Goal: Task Accomplishment & Management: Manage account settings

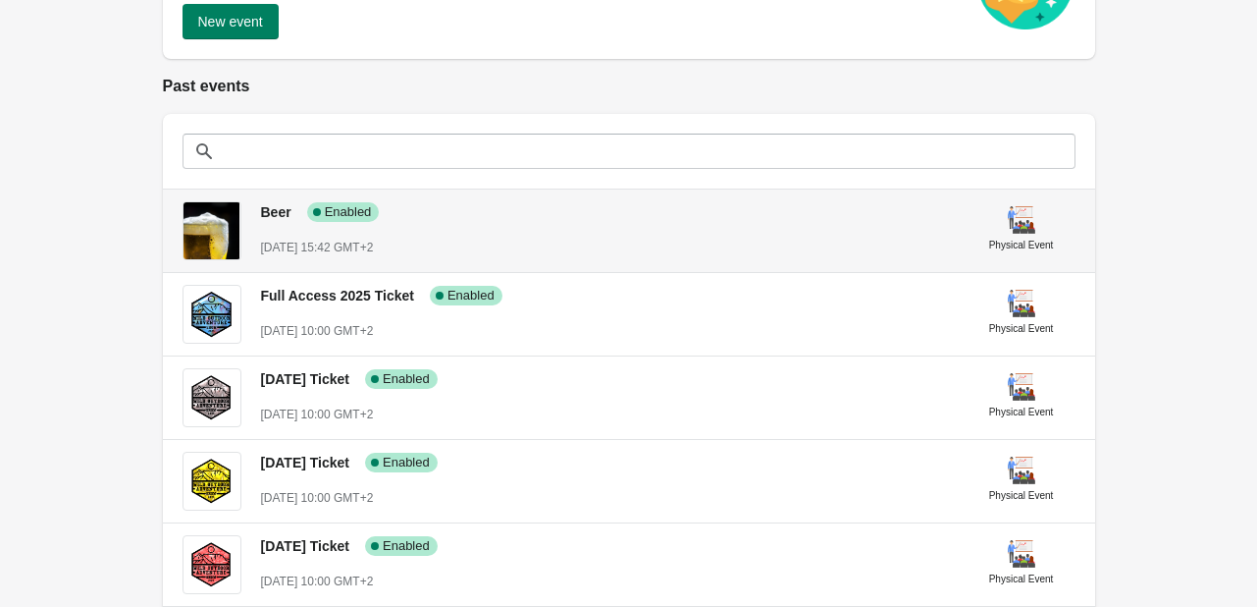
scroll to position [377, 0]
click at [579, 238] on div "[DATE] 15:42 GMT+2" at bounding box center [606, 247] width 691 height 20
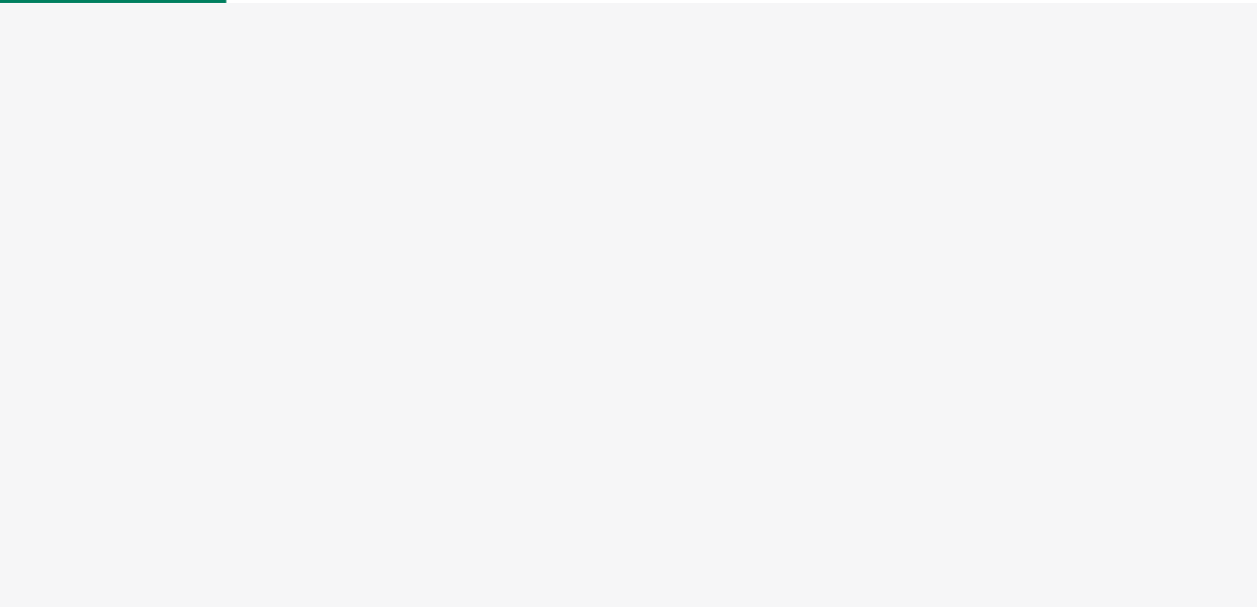
select select "physical"
select select "US"
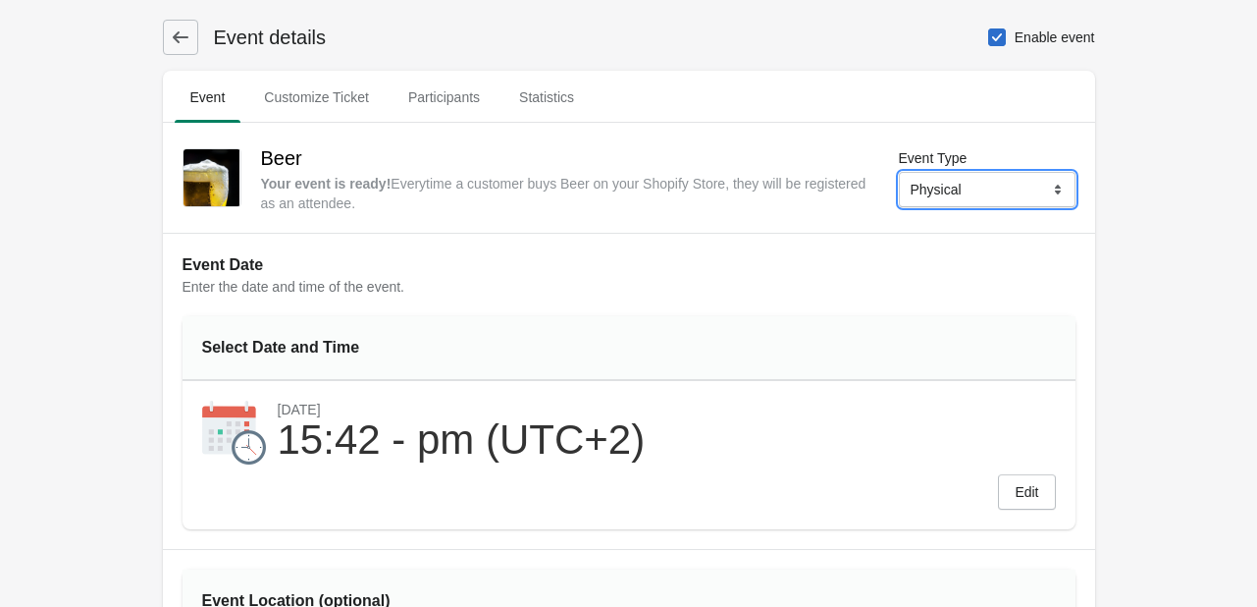
click at [974, 191] on select "Online Physical" at bounding box center [987, 189] width 177 height 35
click at [973, 191] on select "Online Physical" at bounding box center [987, 189] width 177 height 35
click at [1001, 36] on span at bounding box center [997, 37] width 18 height 18
click at [989, 29] on input "Enable event" at bounding box center [988, 28] width 1 height 1
checkbox input "false"
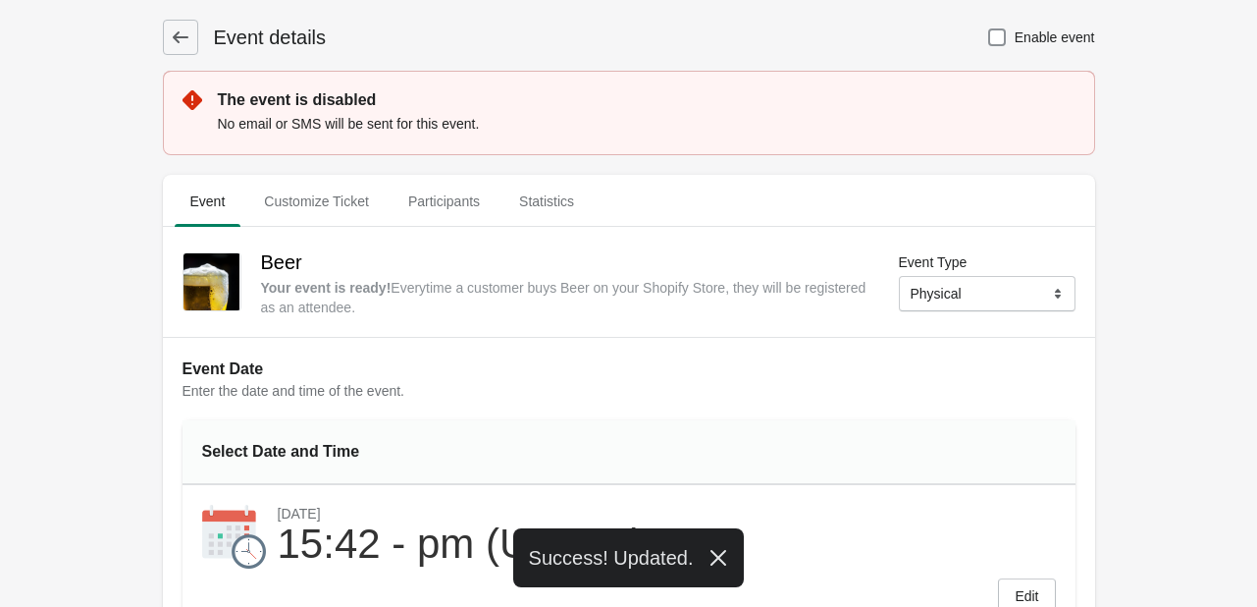
click at [195, 43] on button at bounding box center [180, 37] width 35 height 35
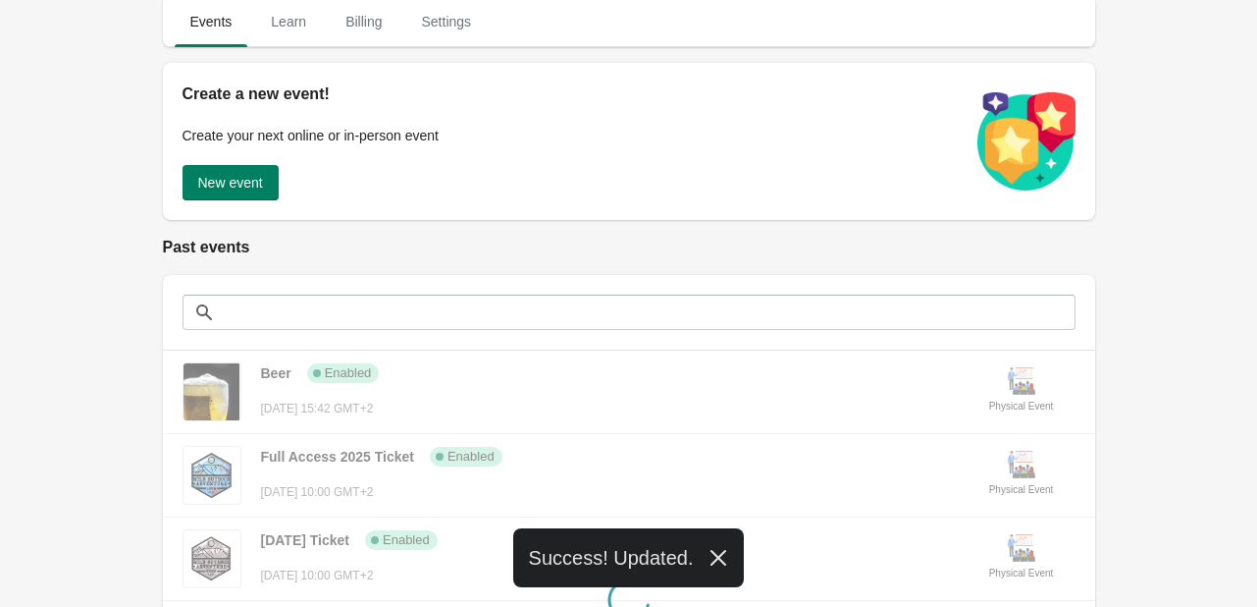
scroll to position [327, 0]
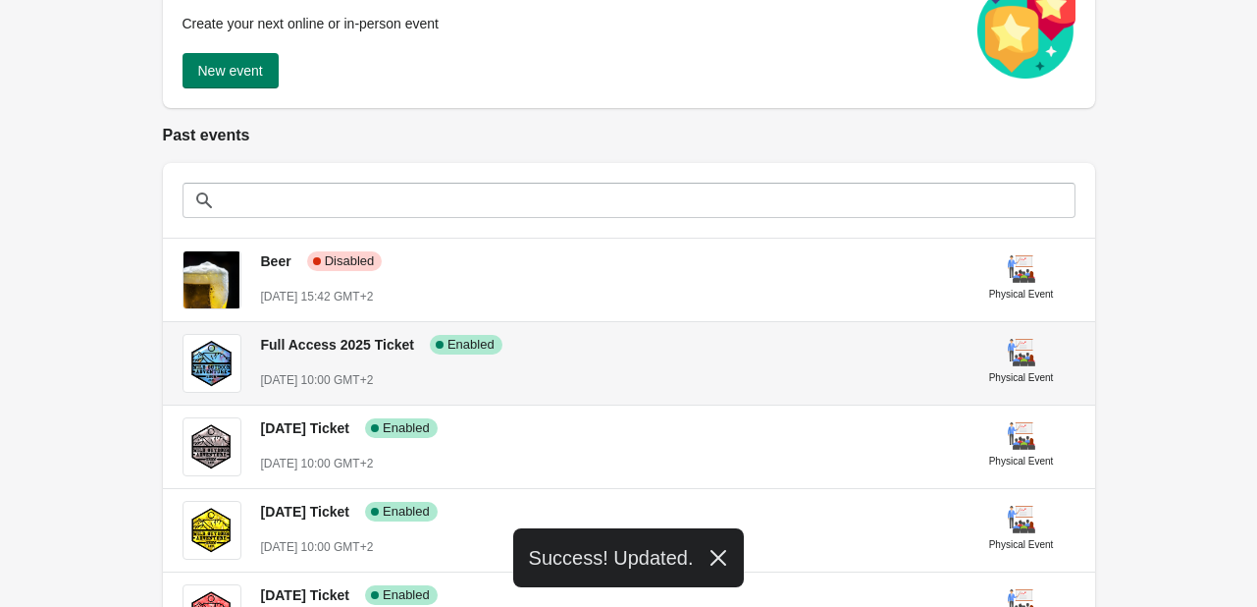
click at [647, 350] on div "Full Access 2025 Ticket Success Complete Enabled" at bounding box center [598, 336] width 707 height 36
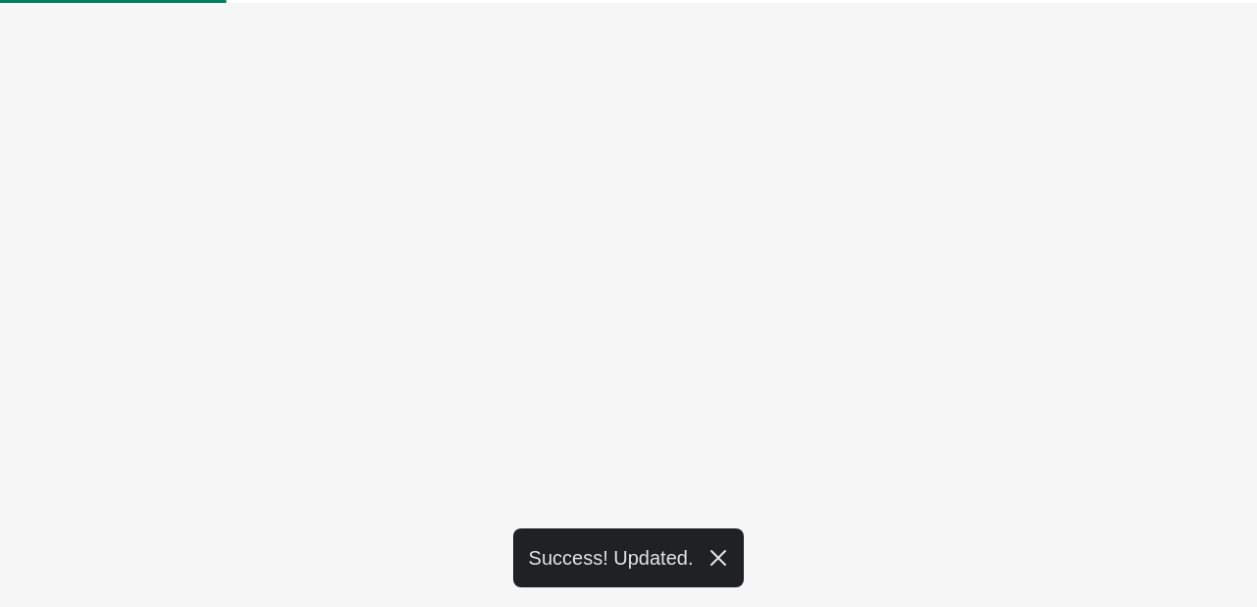
select select "physical"
select select "US"
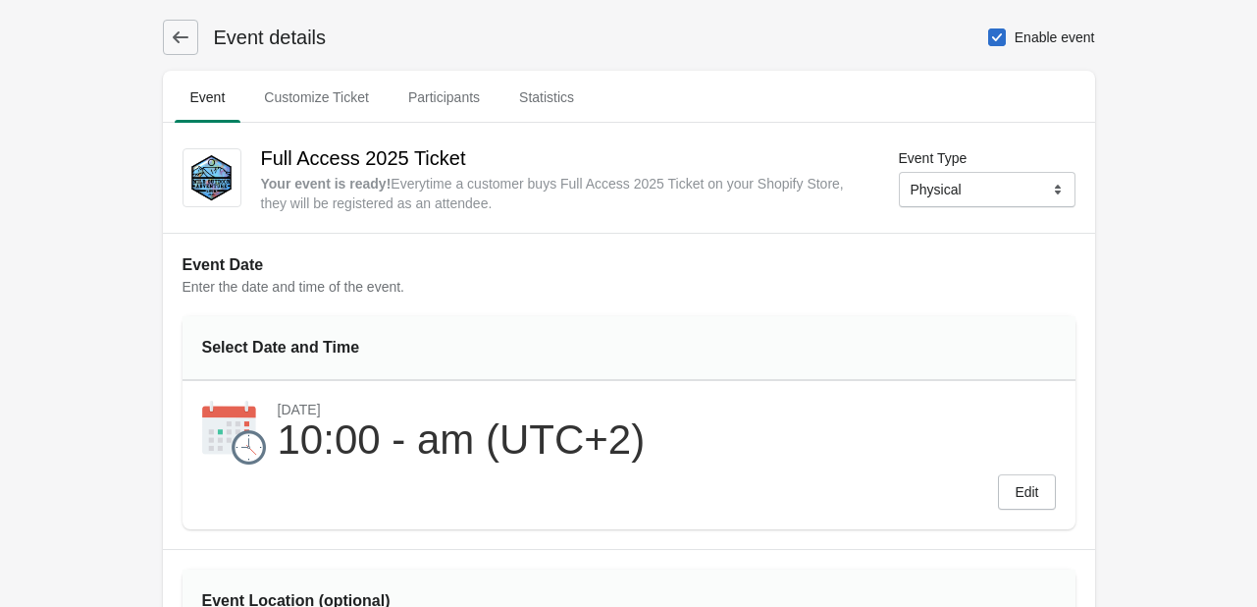
click at [999, 35] on span at bounding box center [997, 37] width 18 height 18
click at [989, 29] on input "Enable event" at bounding box center [988, 28] width 1 height 1
checkbox input "false"
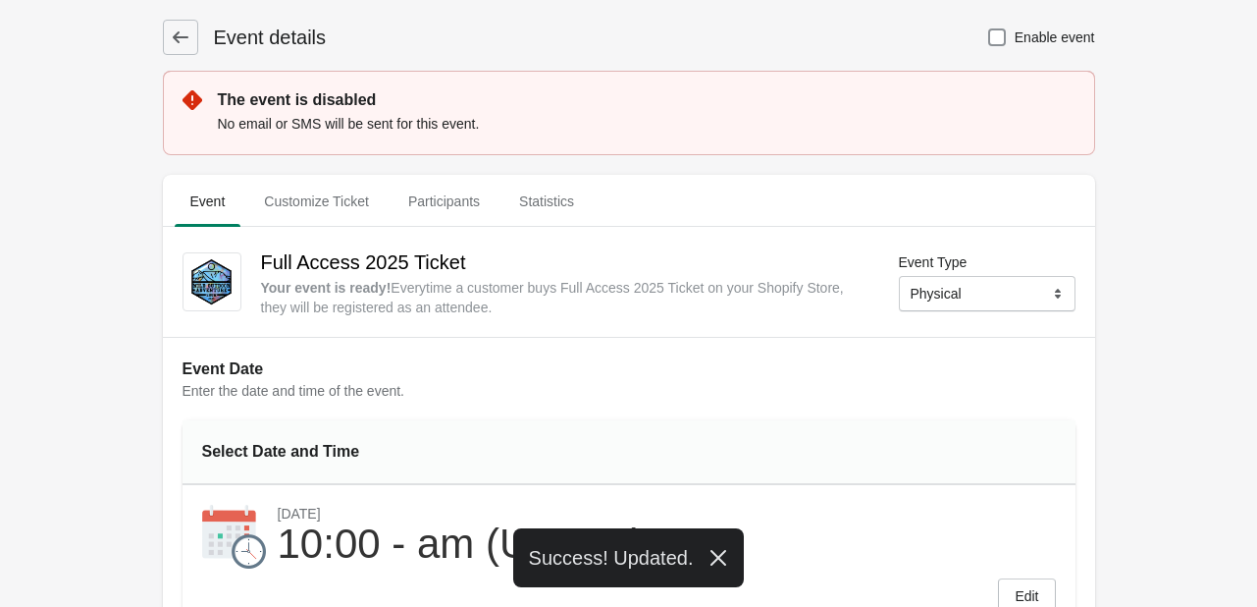
click at [181, 38] on icon at bounding box center [181, 37] width 20 height 20
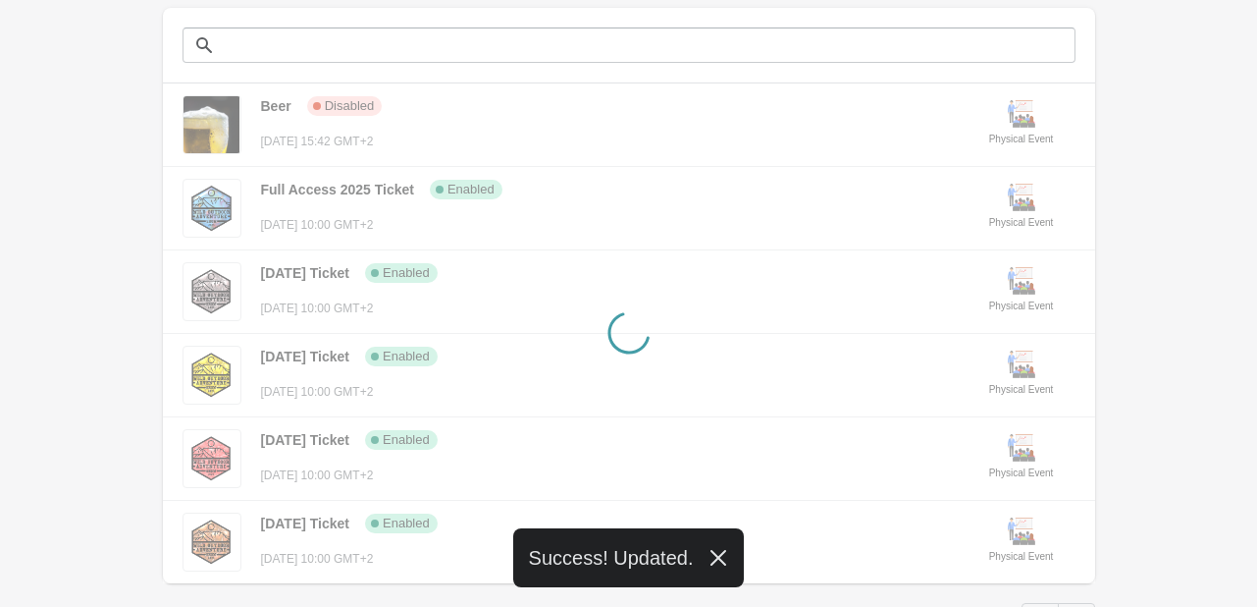
scroll to position [491, 0]
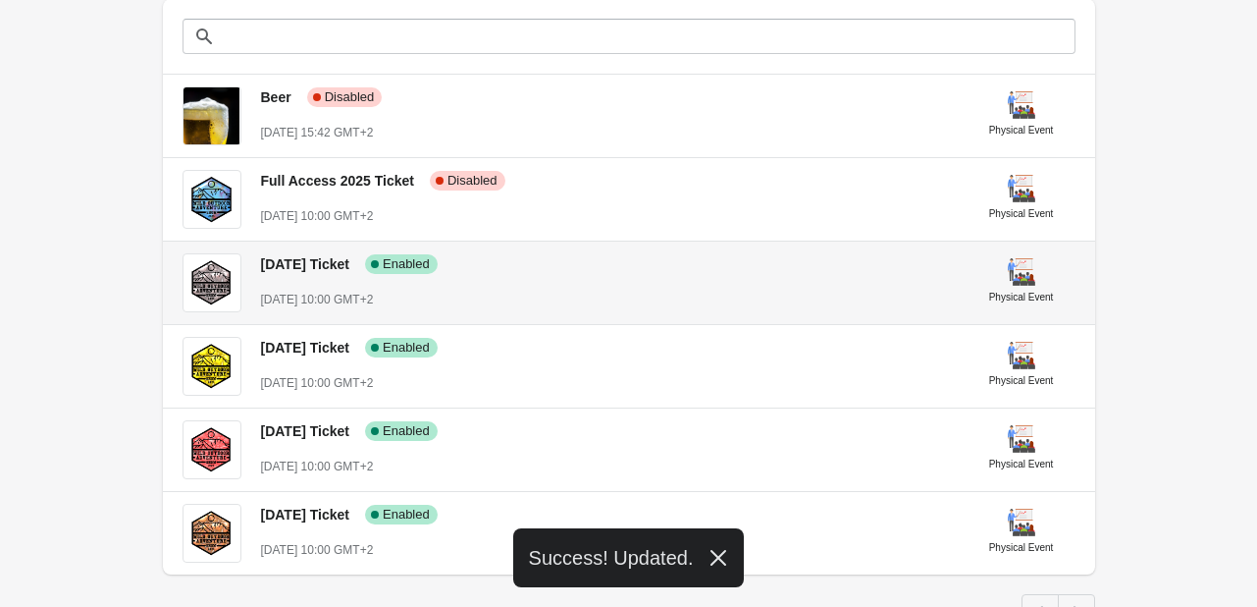
click at [597, 298] on div "[DATE] 10:00 GMT+2" at bounding box center [606, 300] width 691 height 20
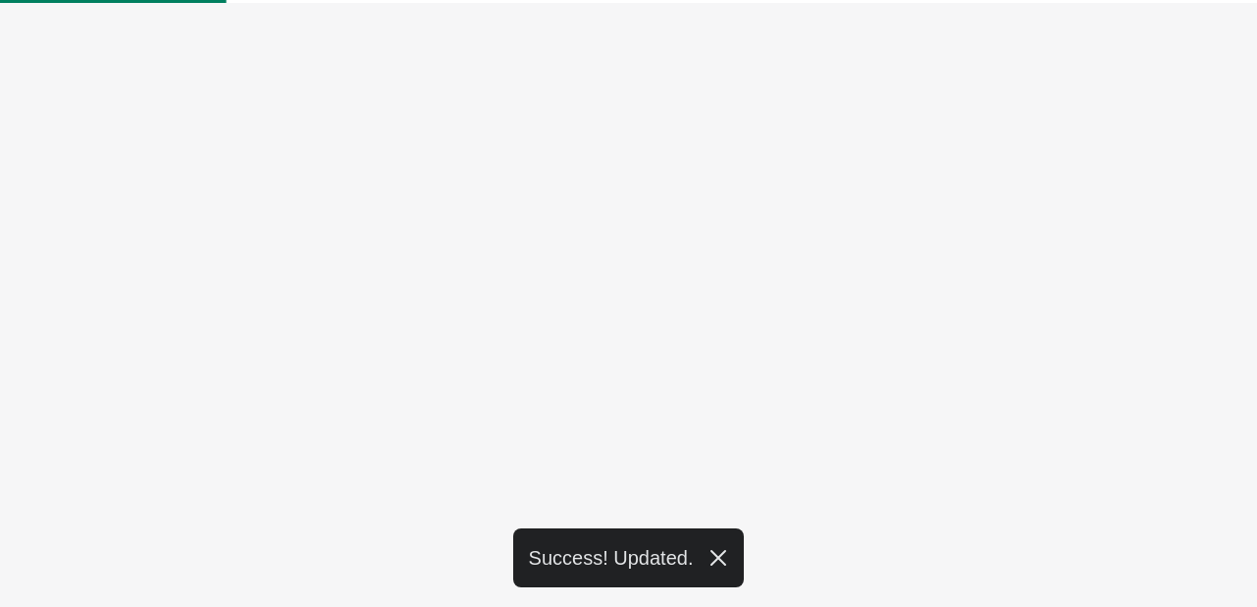
select select "physical"
select select "US"
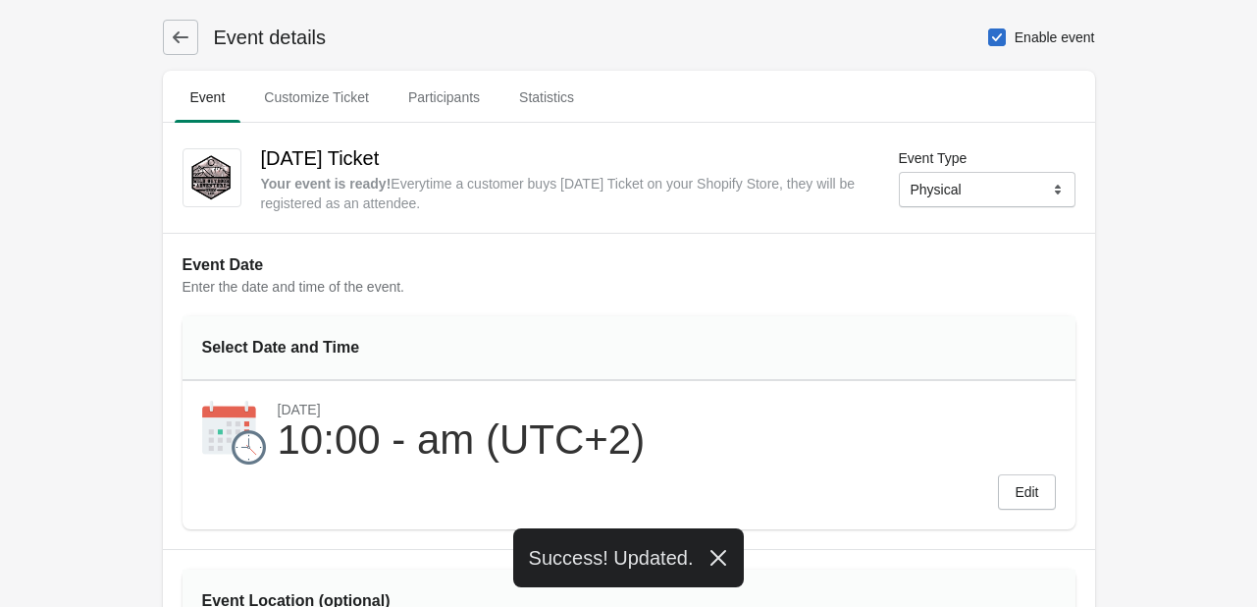
click at [997, 49] on label "Enable event" at bounding box center [1041, 37] width 108 height 27
click at [989, 29] on input "Enable event" at bounding box center [988, 28] width 1 height 1
checkbox input "false"
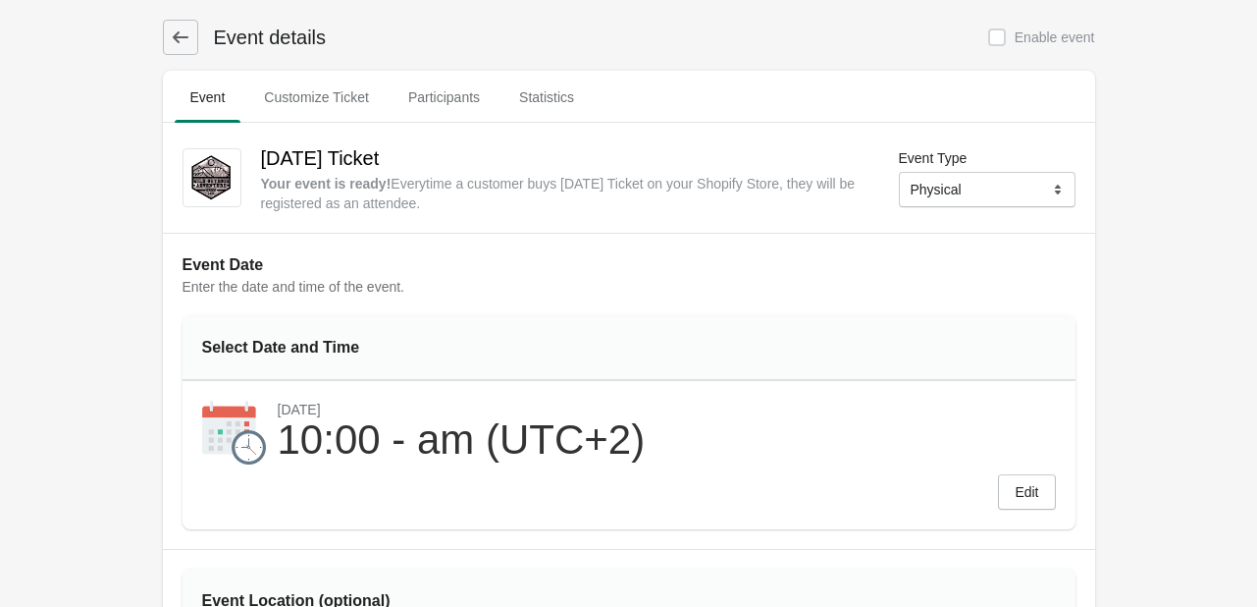
click at [175, 37] on icon at bounding box center [180, 37] width 16 height 12
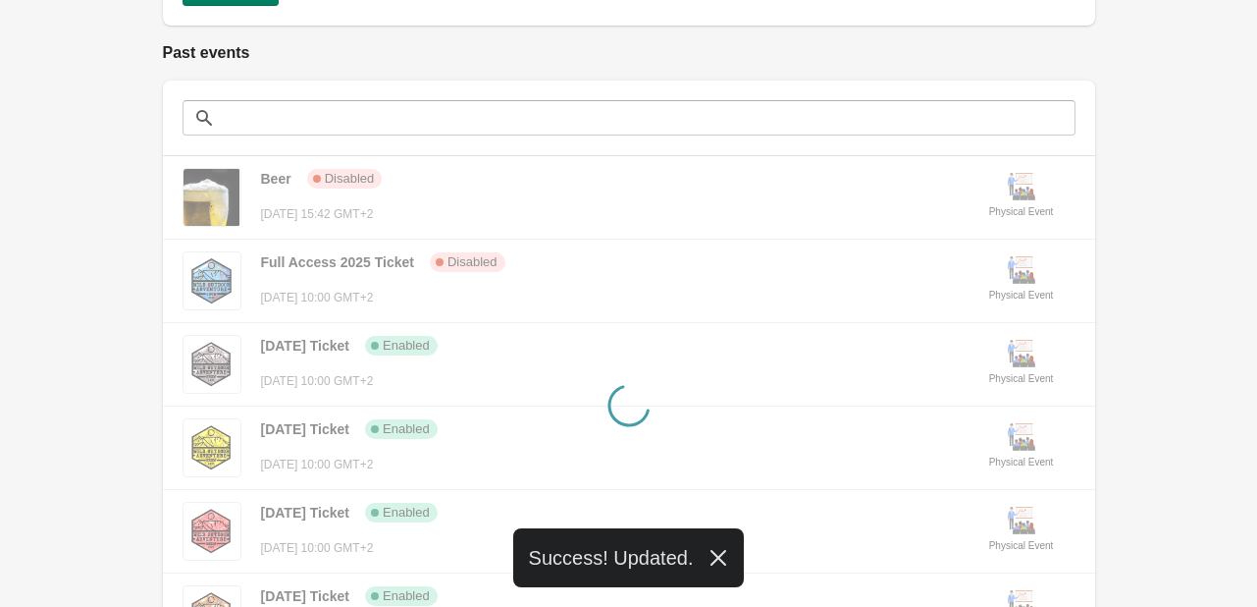
scroll to position [654, 0]
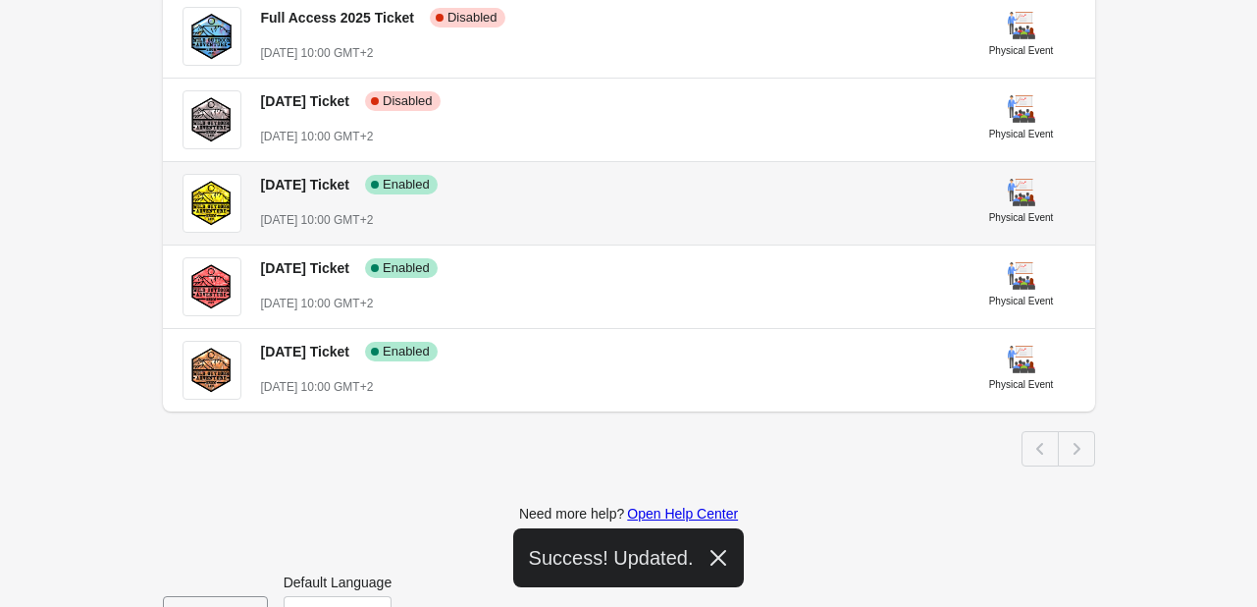
click at [598, 183] on div "[DATE] Ticket Success Complete Enabled" at bounding box center [598, 176] width 707 height 36
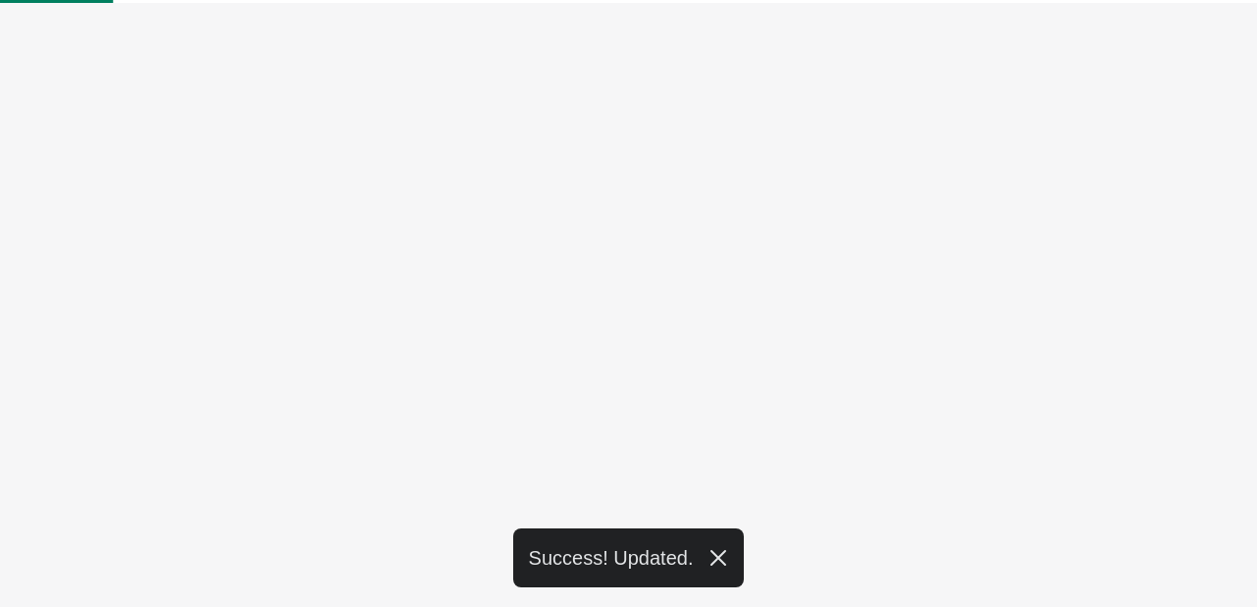
select select "physical"
select select "US"
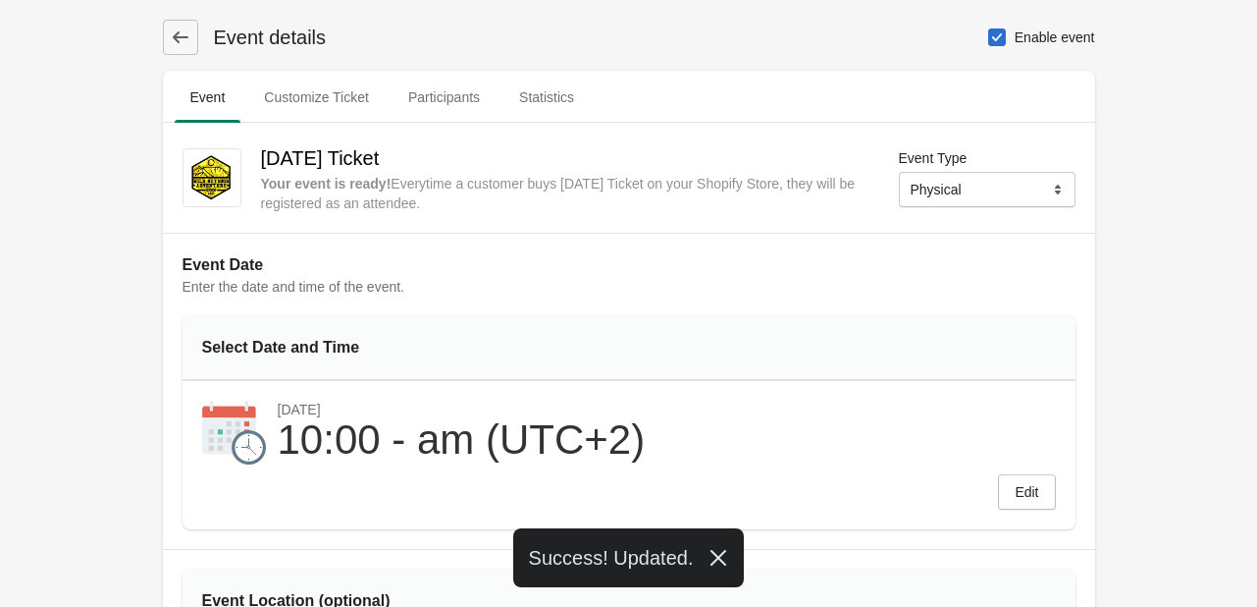
click at [998, 41] on span at bounding box center [997, 37] width 18 height 18
click at [989, 29] on input "Enable event" at bounding box center [988, 28] width 1 height 1
checkbox input "false"
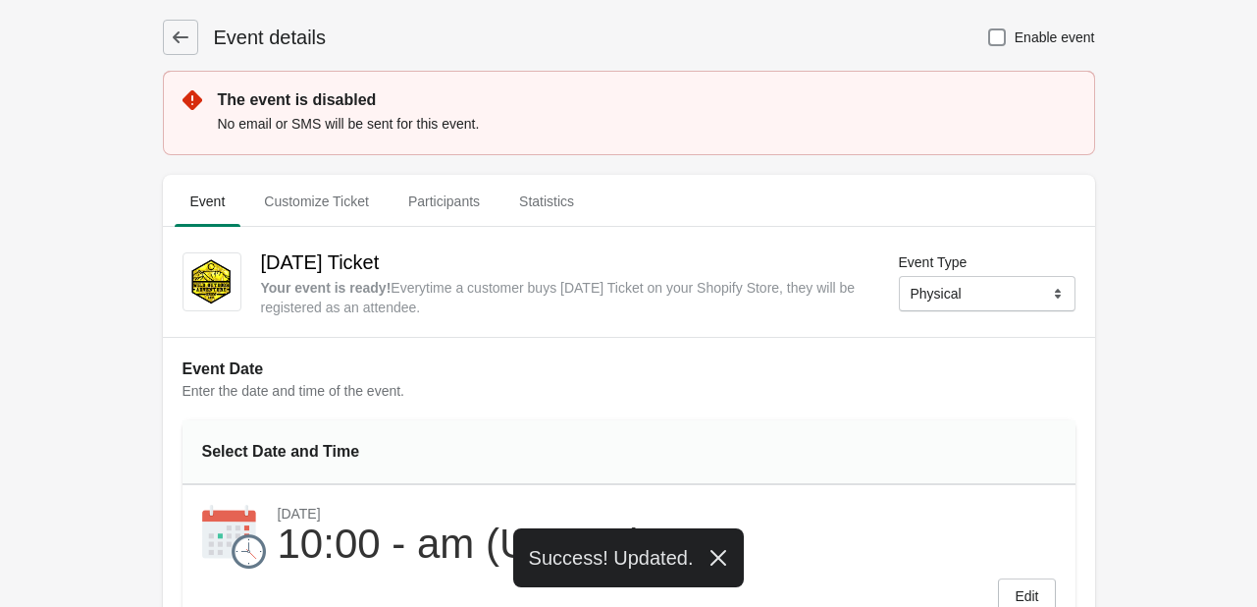
click at [174, 47] on button at bounding box center [180, 37] width 35 height 35
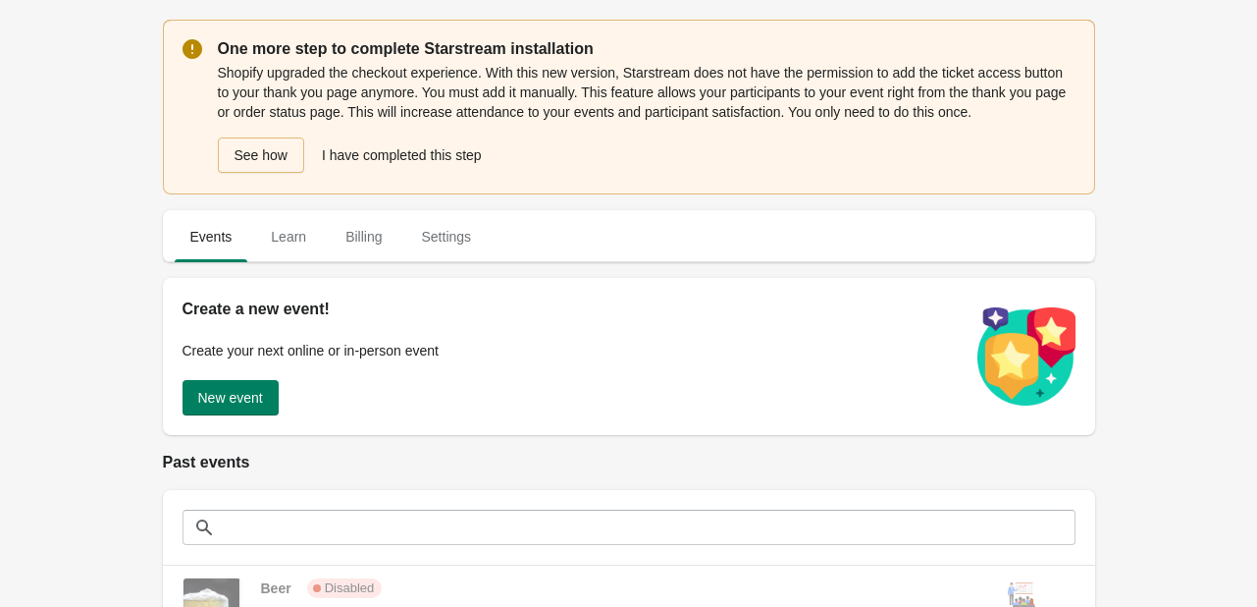
scroll to position [705, 0]
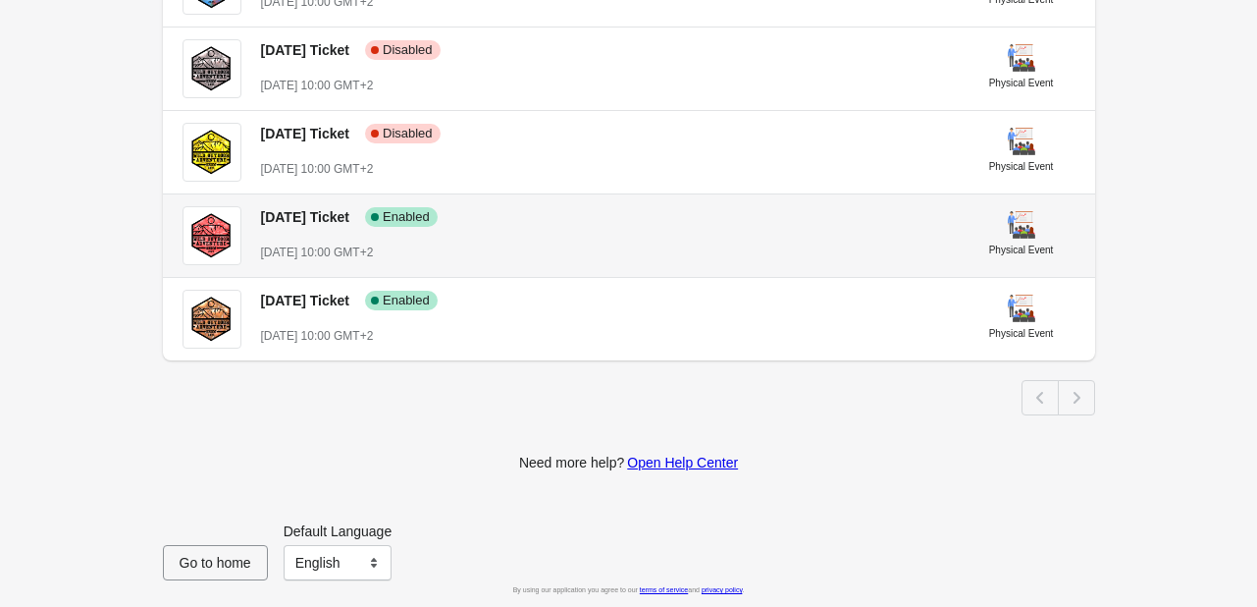
click at [612, 238] on div "[DATE] Ticket Success Complete Enabled [DATE] 10:00 GMT+2" at bounding box center [606, 226] width 691 height 72
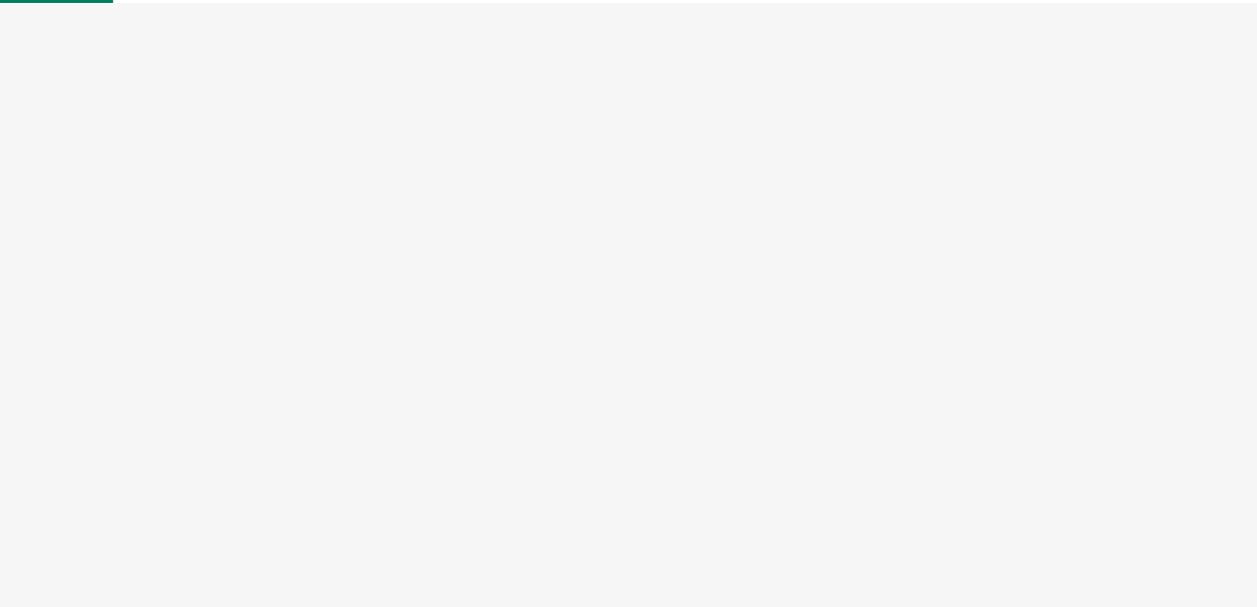
select select "physical"
select select "US"
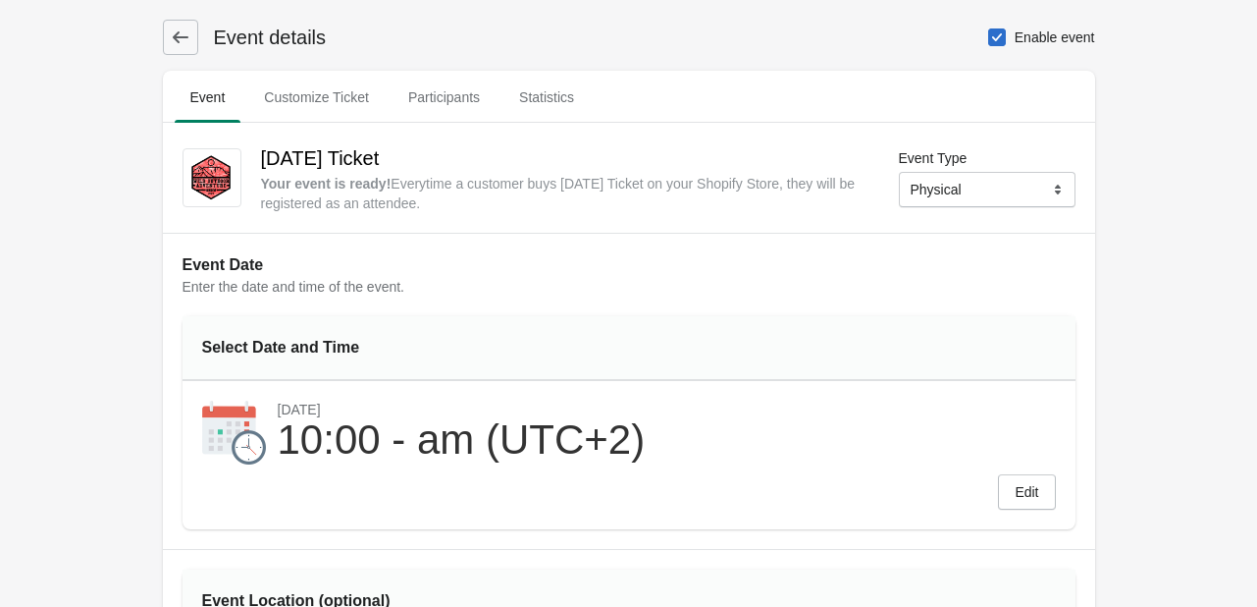
click at [1011, 47] on label "Enable event" at bounding box center [1041, 37] width 108 height 27
click at [989, 29] on input "Enable event" at bounding box center [988, 28] width 1 height 1
checkbox input "false"
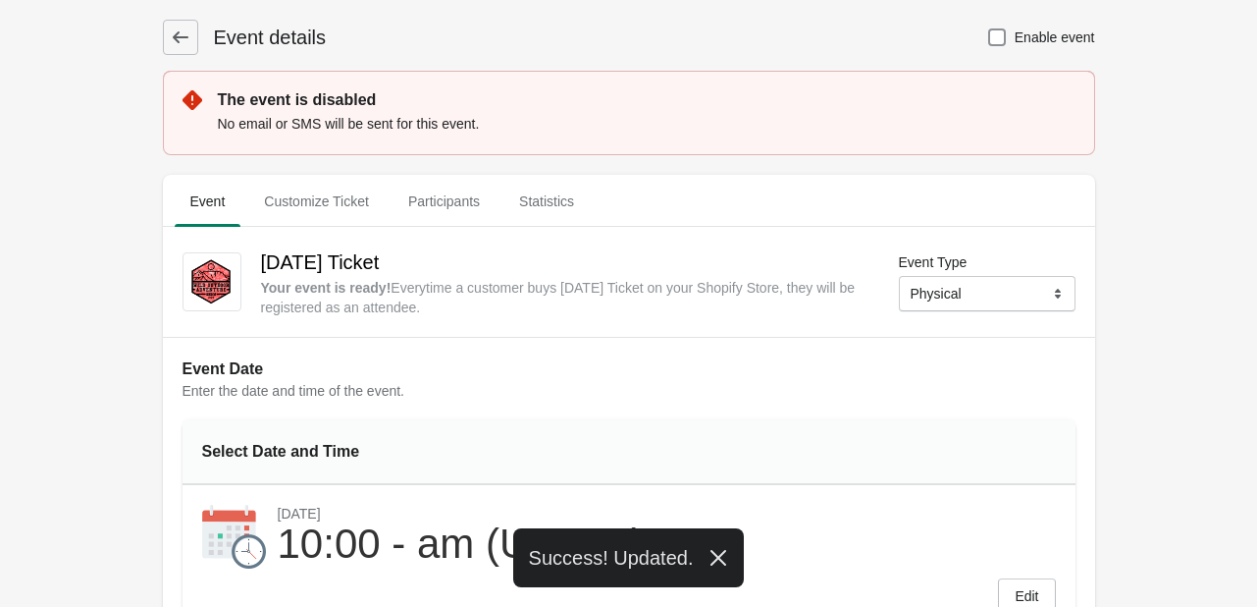
click at [185, 32] on icon at bounding box center [181, 37] width 20 height 20
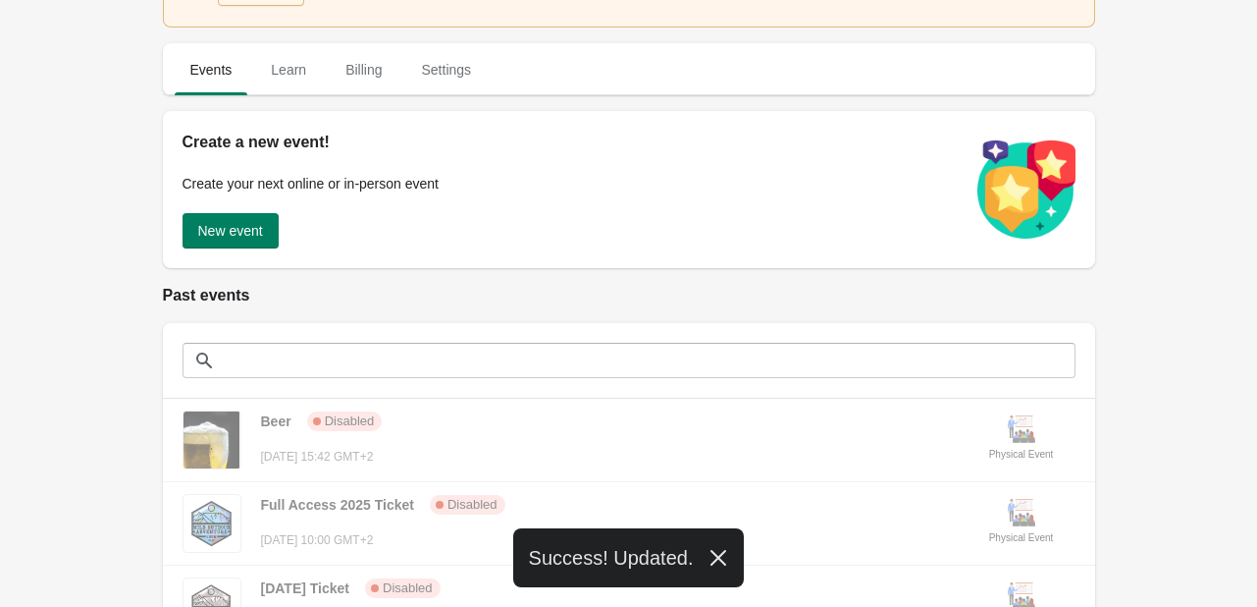
scroll to position [705, 0]
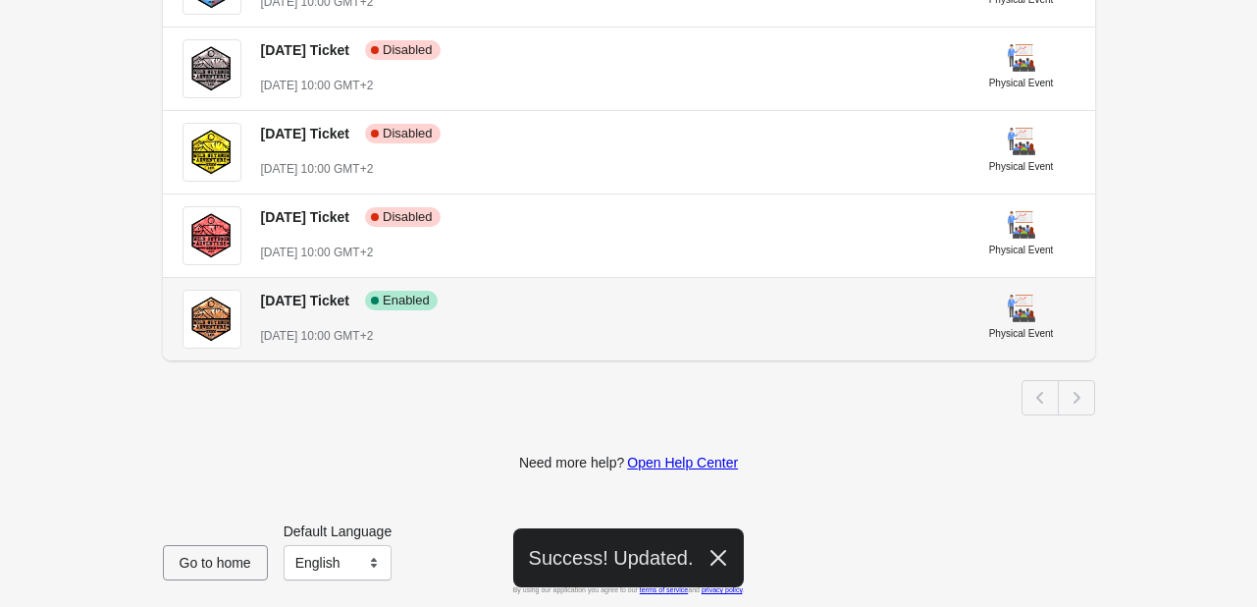
click at [626, 357] on div "[DATE] Ticket Success Complete Enabled [DATE] 10:00 GMT+2 Physical Event" at bounding box center [629, 319] width 932 height 82
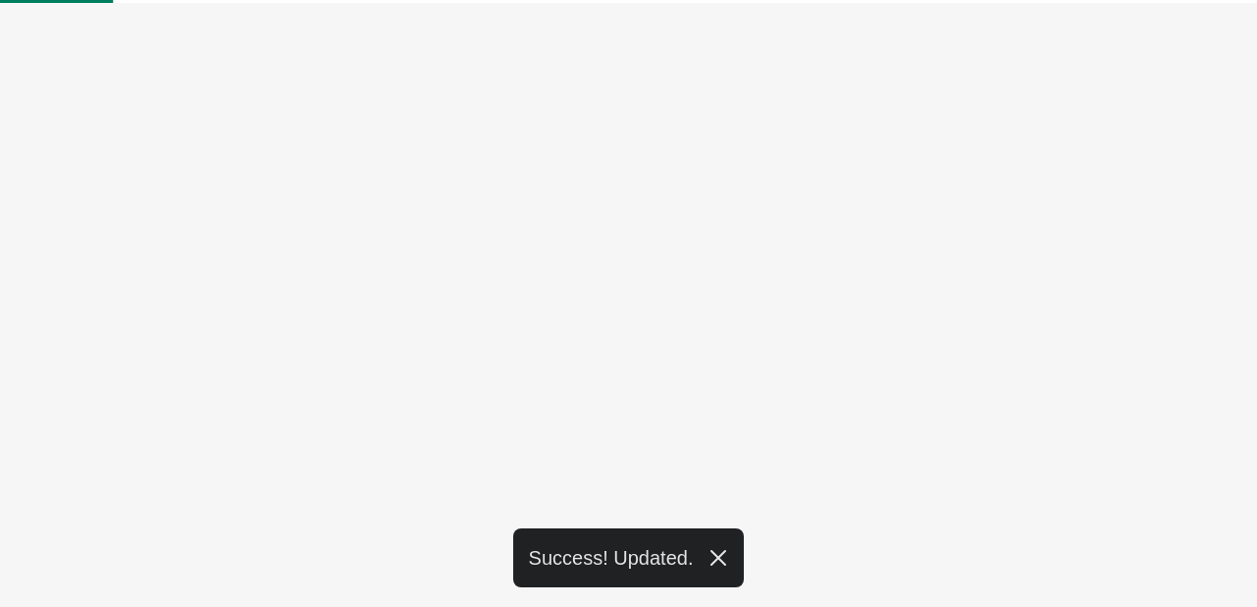
select select "physical"
select select "US"
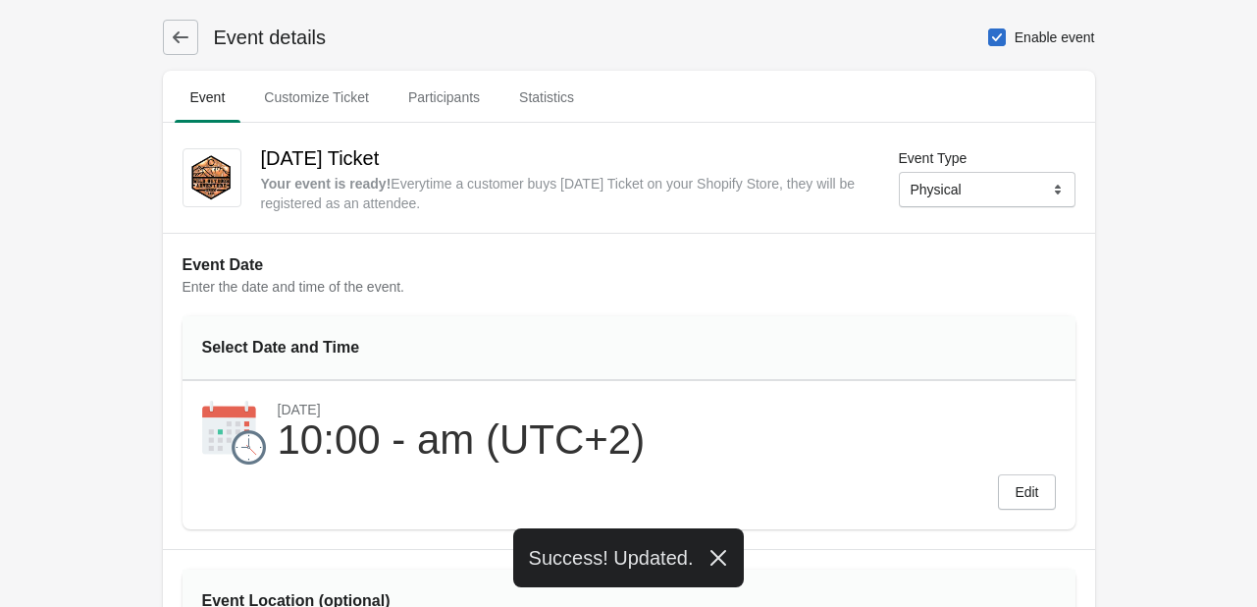
drag, startPoint x: 983, startPoint y: 28, endPoint x: 994, endPoint y: 34, distance: 12.3
click at [988, 32] on div "Event details Enable event" at bounding box center [629, 37] width 932 height 35
click at [994, 34] on span at bounding box center [997, 37] width 18 height 18
click at [989, 29] on input "Enable event" at bounding box center [988, 28] width 1 height 1
checkbox input "false"
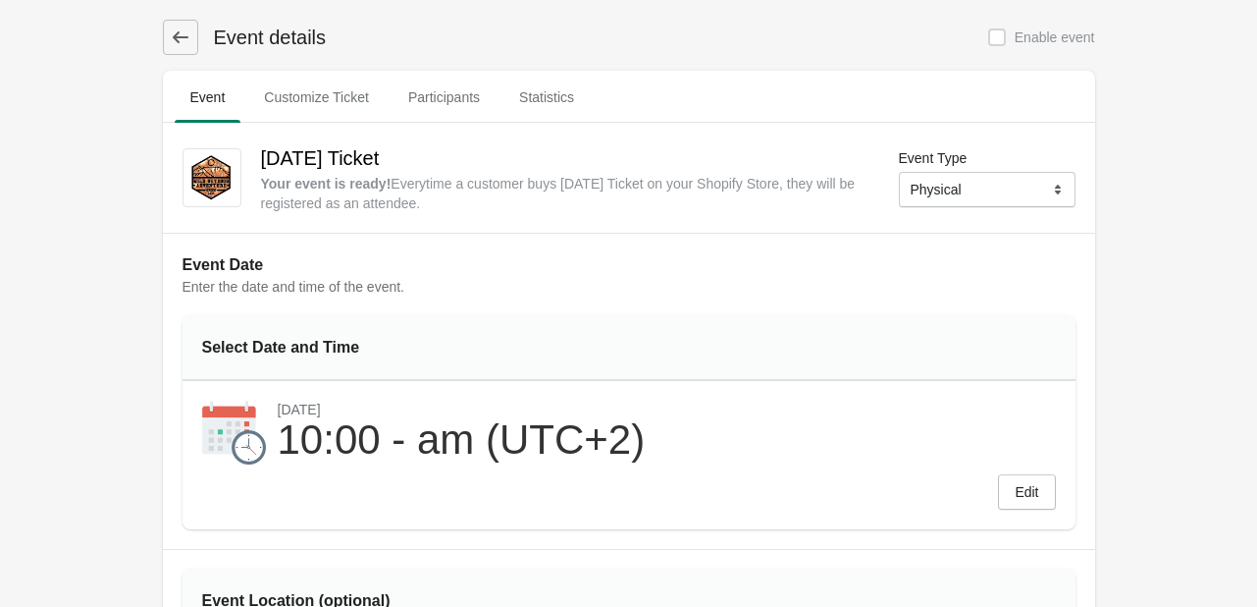
click at [188, 47] on button at bounding box center [180, 37] width 35 height 35
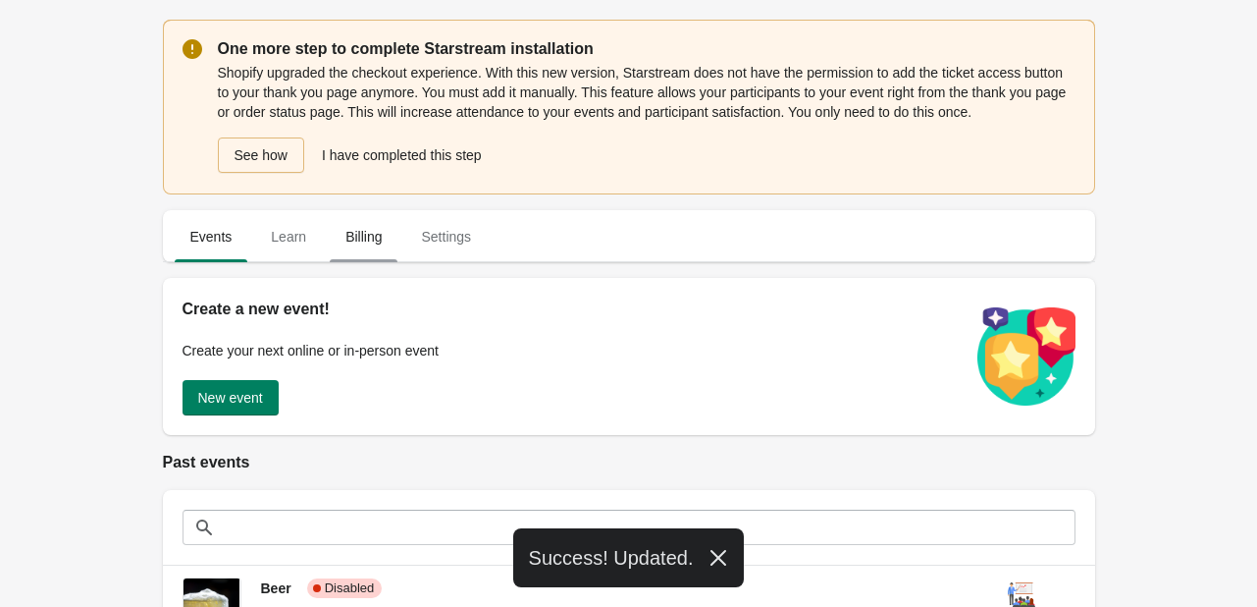
click at [339, 244] on span "Billing" at bounding box center [364, 236] width 68 height 35
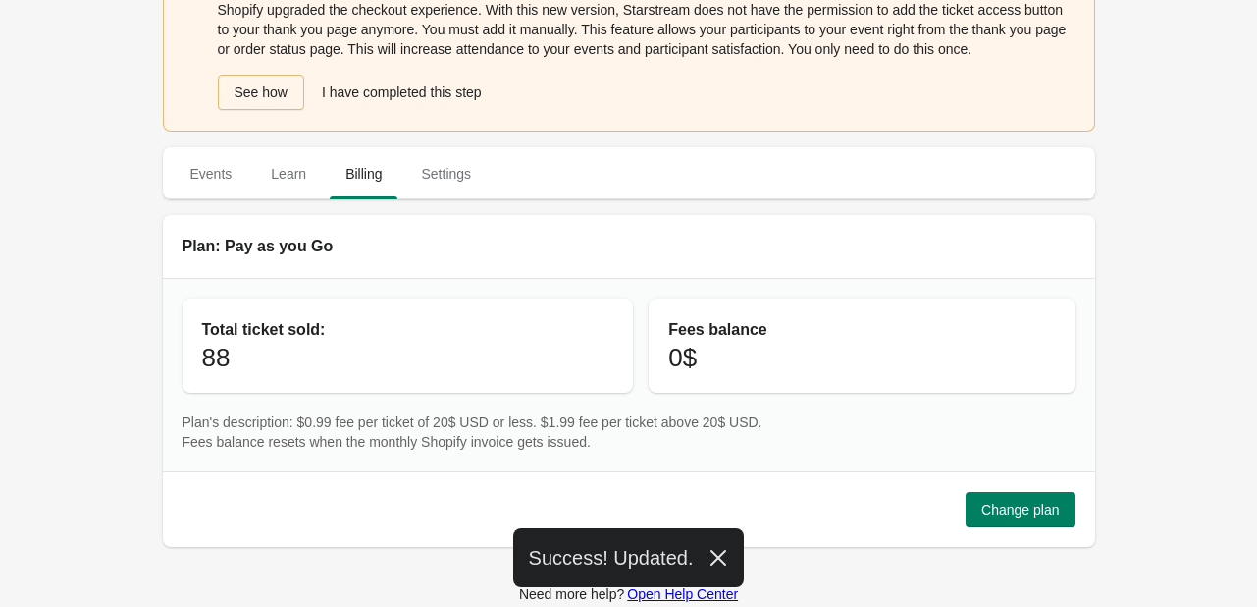
scroll to position [31, 0]
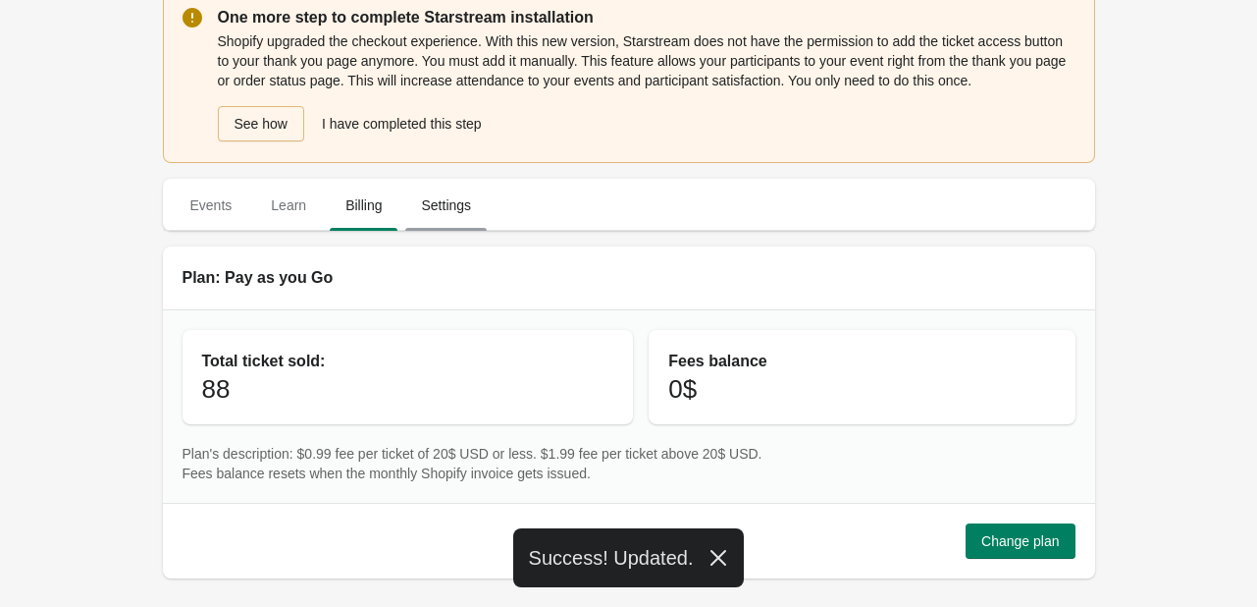
click at [448, 208] on span "Settings" at bounding box center [445, 204] width 81 height 35
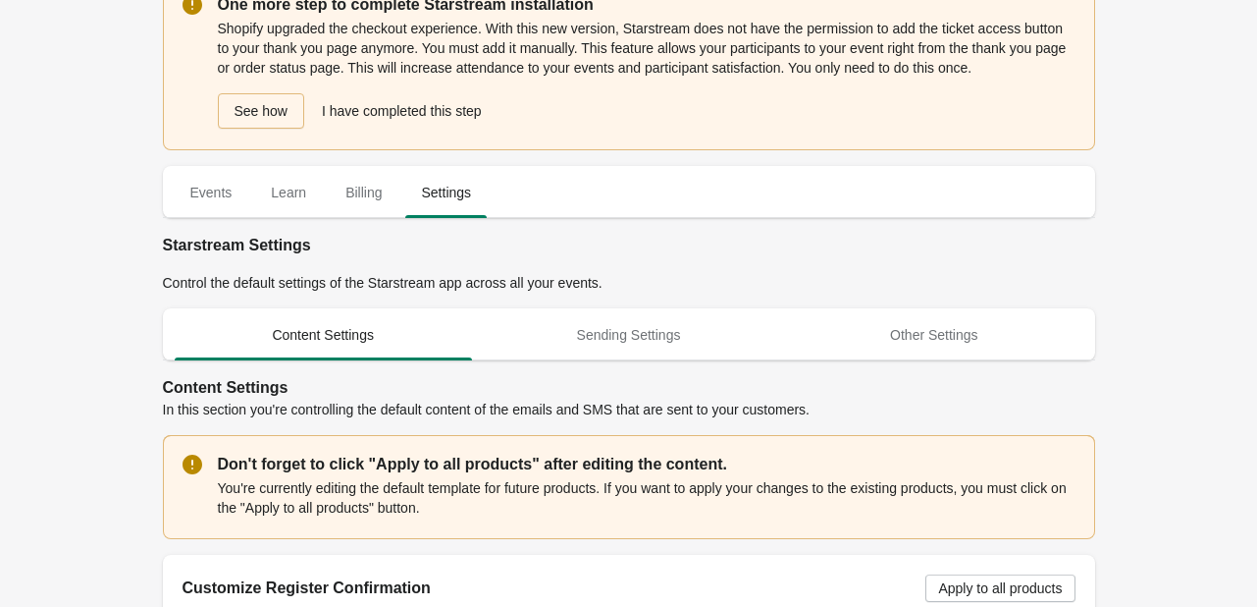
scroll to position [0, 0]
